Goal: Browse casually

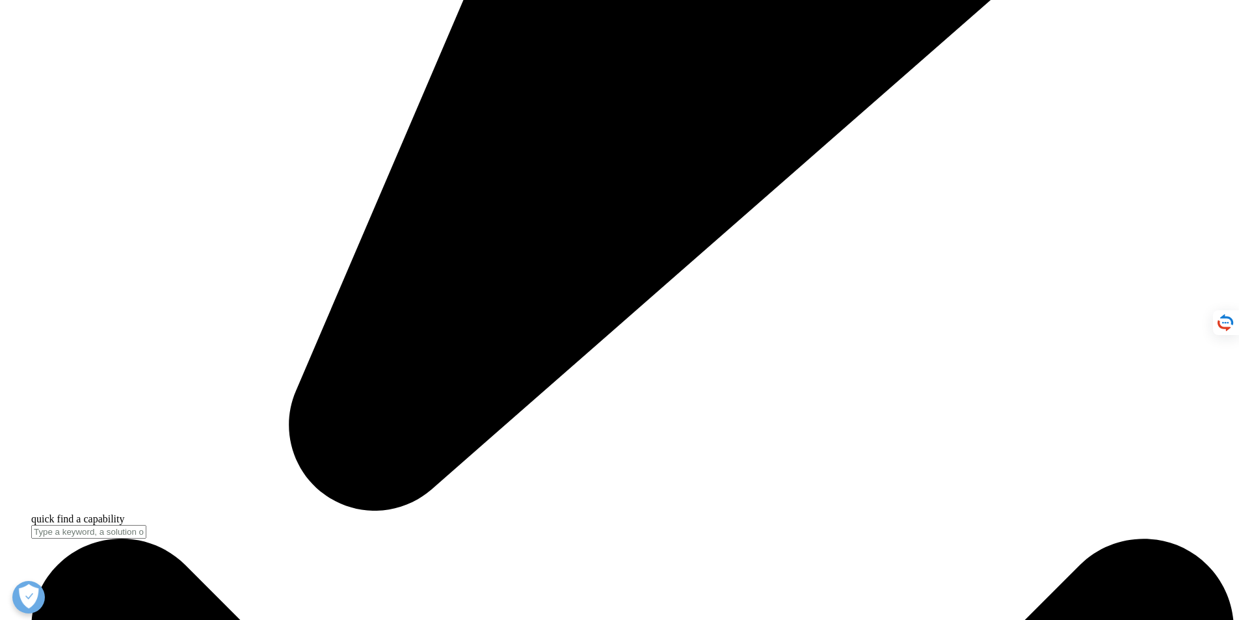
scroll to position [1039, 0]
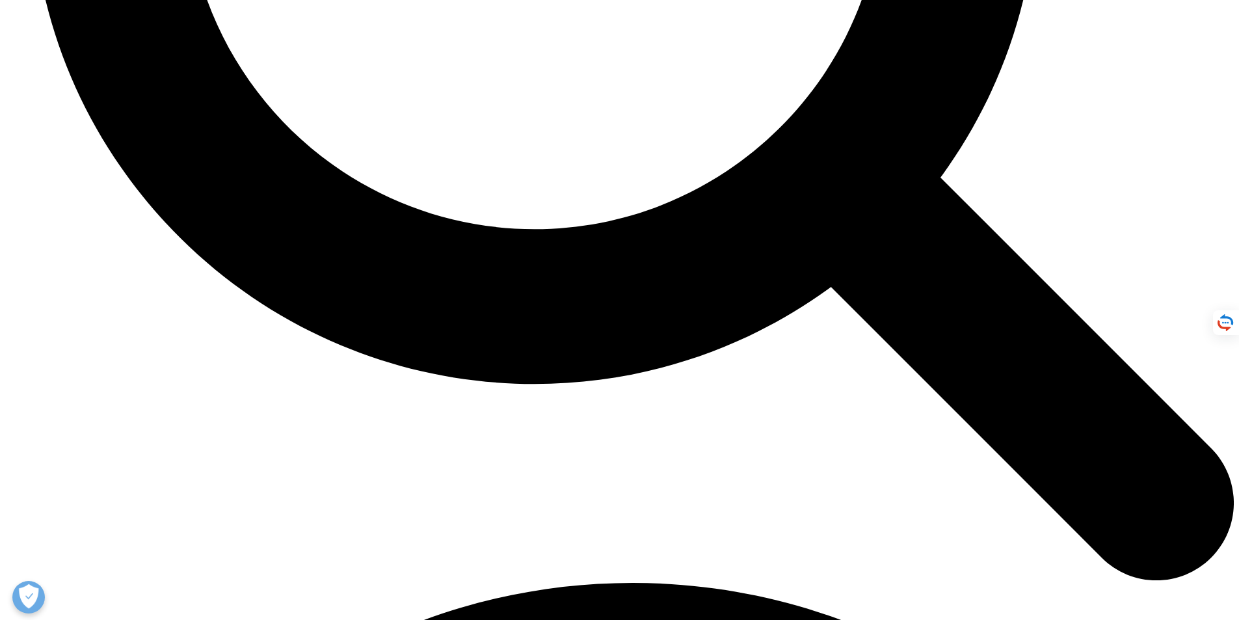
scroll to position [2686, 0]
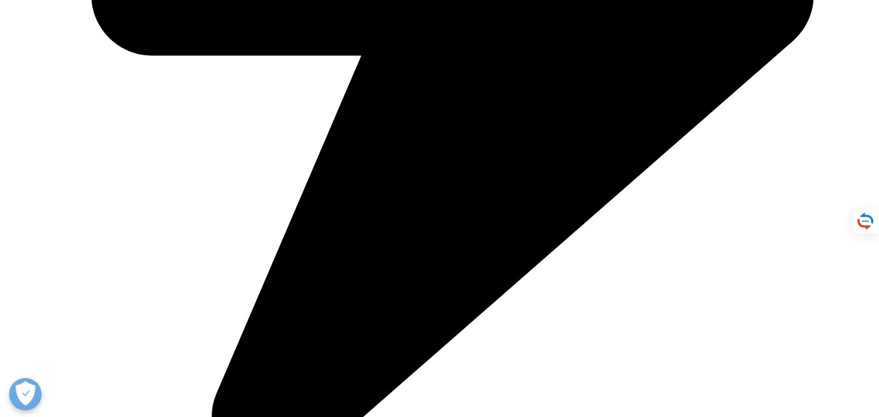
scroll to position [153, 0]
